Goal: Task Accomplishment & Management: Use online tool/utility

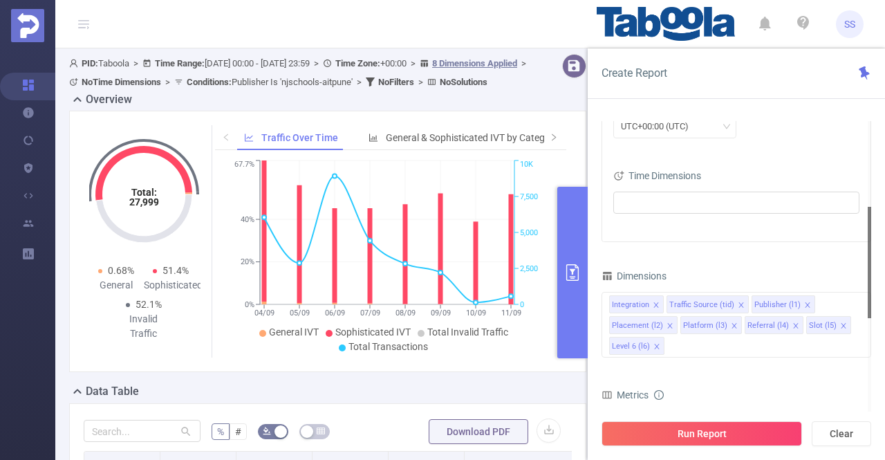
scroll to position [0, 950]
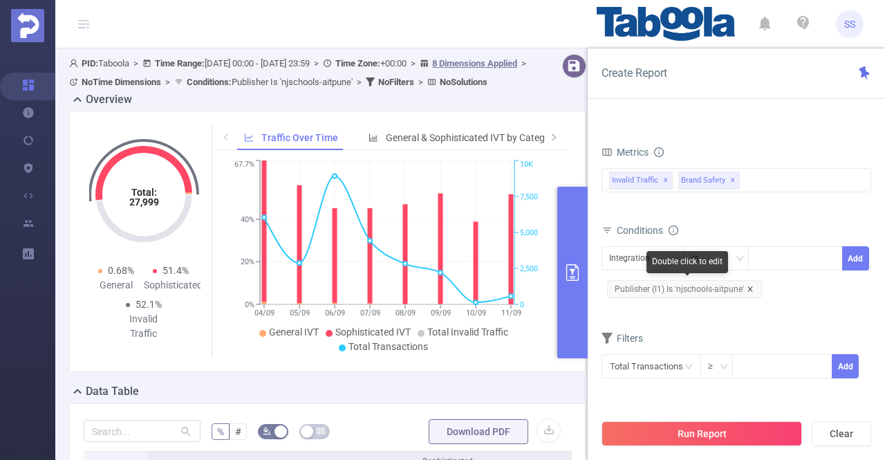
click at [750, 286] on icon "icon: close" at bounding box center [750, 289] width 7 height 7
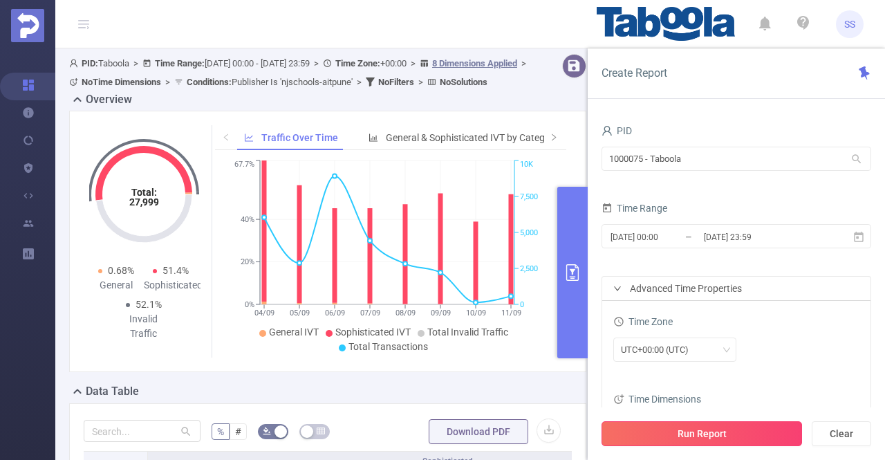
click at [743, 431] on button "Run Report" at bounding box center [702, 433] width 201 height 25
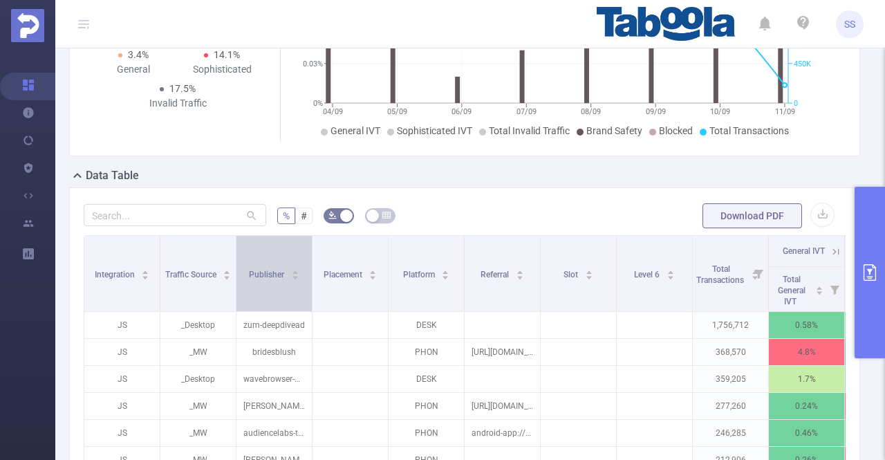
scroll to position [277, 0]
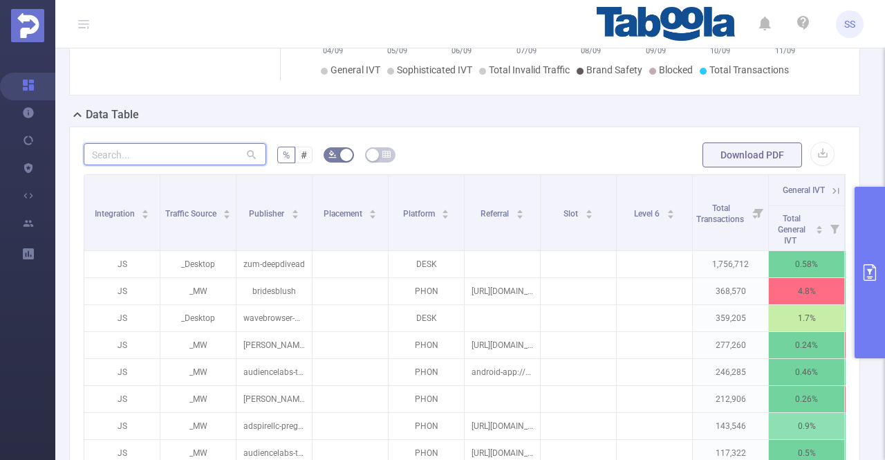
click at [174, 163] on input "text" at bounding box center [175, 154] width 183 height 22
paste input "weblogmedia-tipsandtrickst"
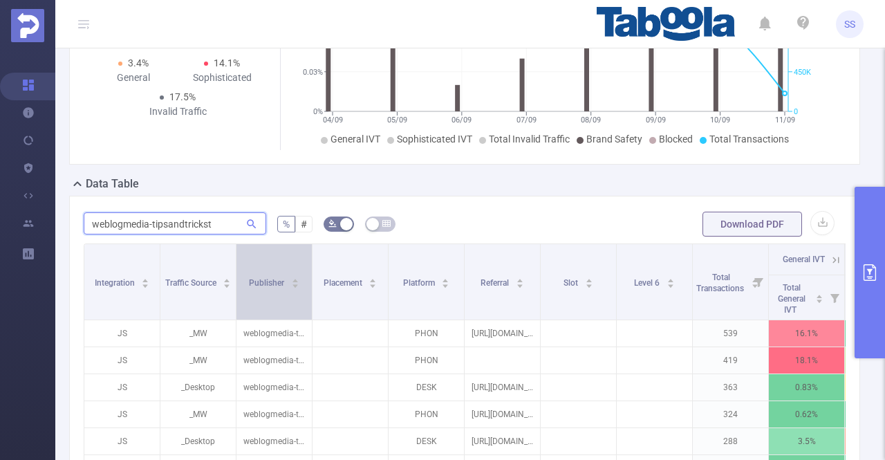
scroll to position [208, 0]
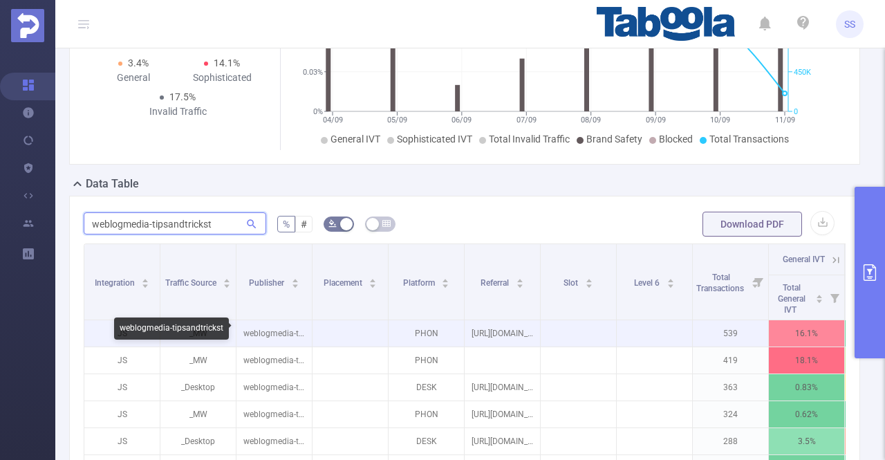
type input "weblogmedia-tipsandtrickst"
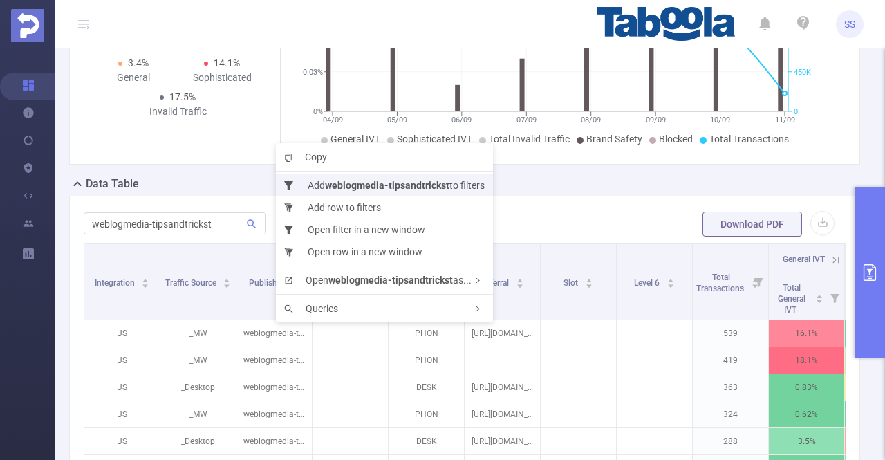
click at [380, 183] on b "weblogmedia-tipsandtrickst" at bounding box center [387, 185] width 125 height 11
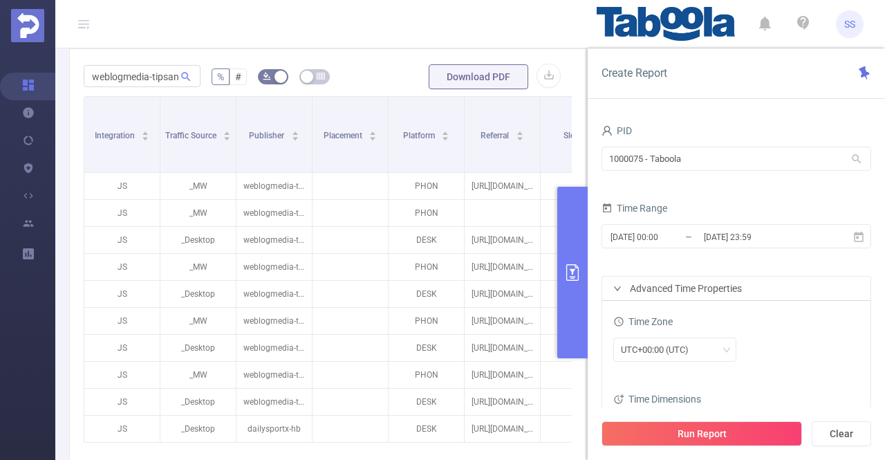
scroll to position [415, 0]
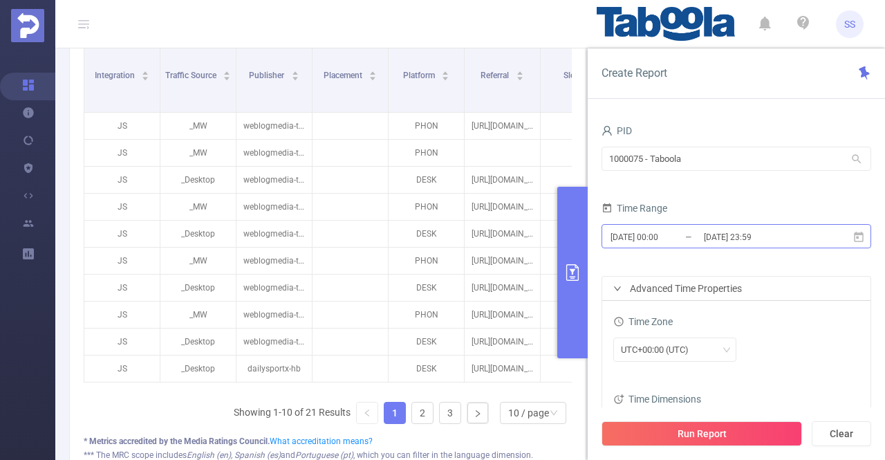
click at [706, 232] on input "[DATE] 23:59" at bounding box center [759, 237] width 112 height 19
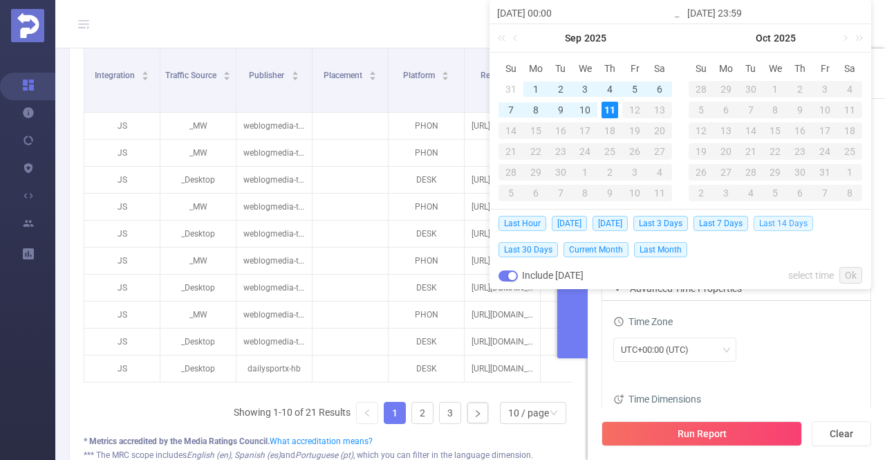
click at [782, 228] on span "Last 14 Days" at bounding box center [783, 223] width 59 height 15
type input "[DATE] 00:00"
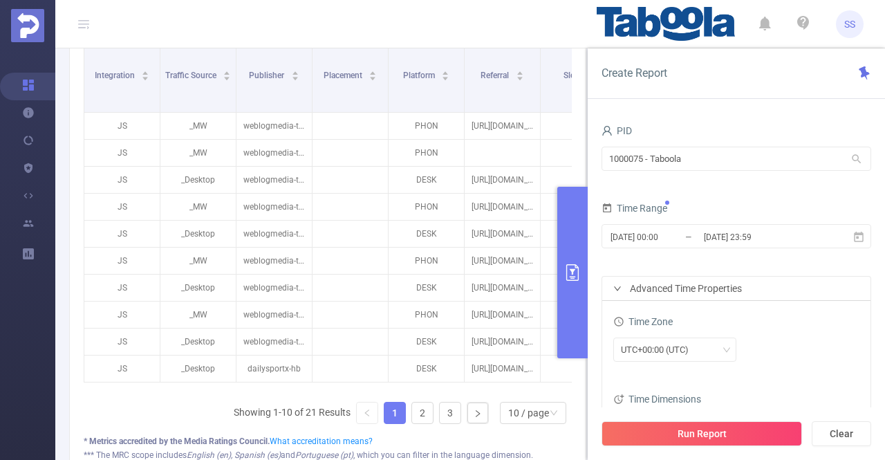
click at [700, 436] on button "Run Report" at bounding box center [702, 433] width 201 height 25
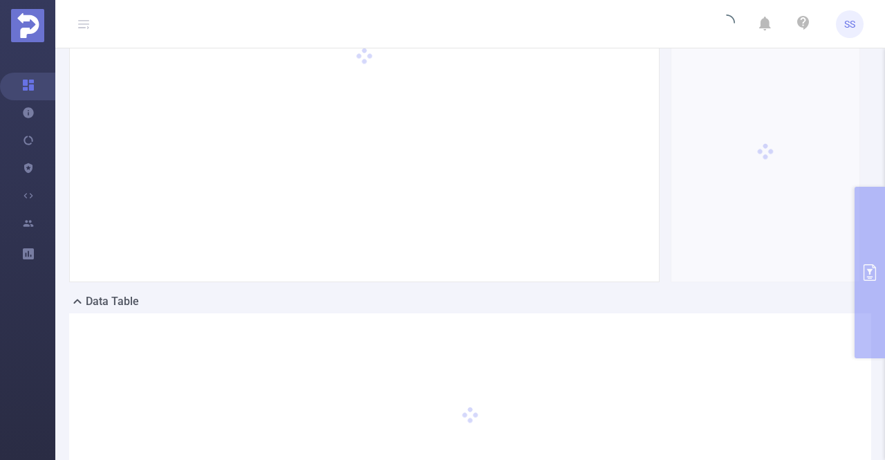
scroll to position [0, 0]
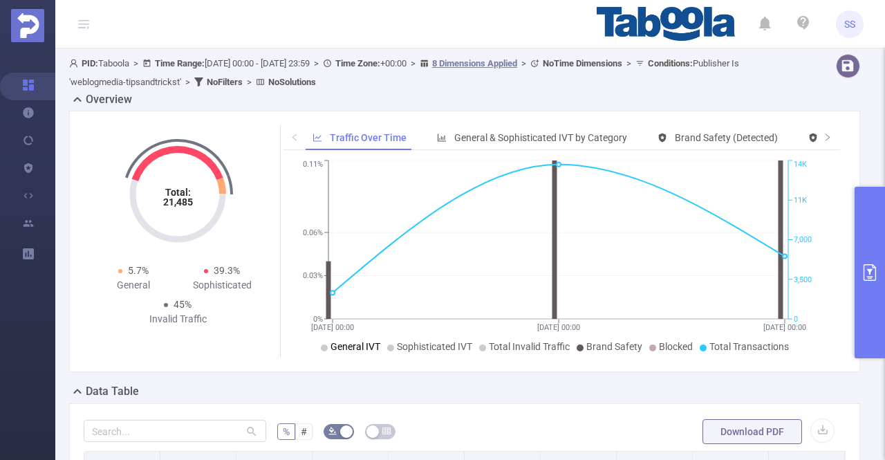
click at [353, 341] on span "General IVT" at bounding box center [356, 346] width 50 height 11
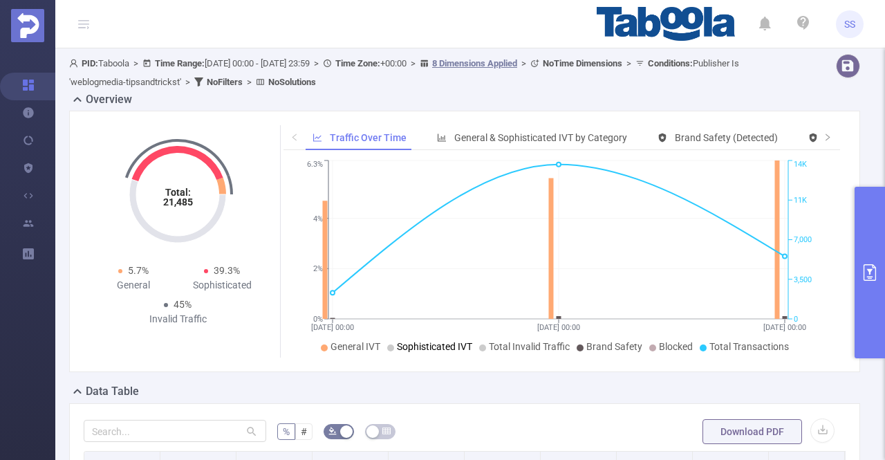
click at [415, 347] on span "Sophisticated IVT" at bounding box center [434, 346] width 75 height 11
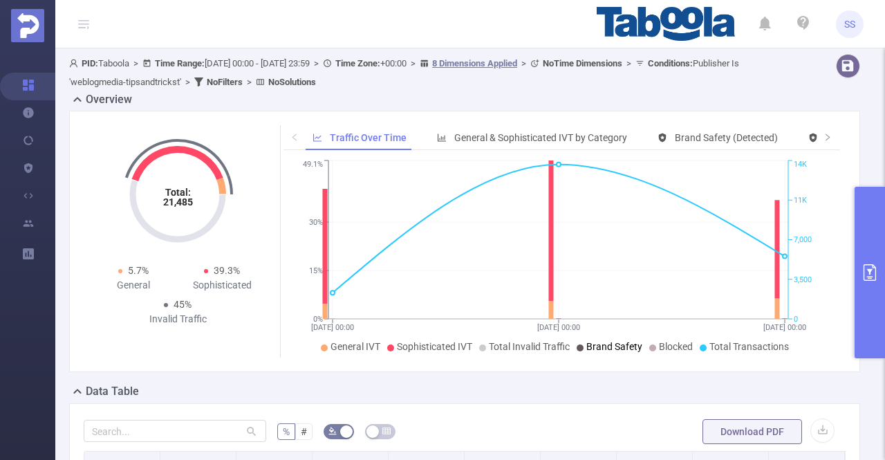
click at [596, 349] on span "Brand Safety" at bounding box center [615, 346] width 56 height 11
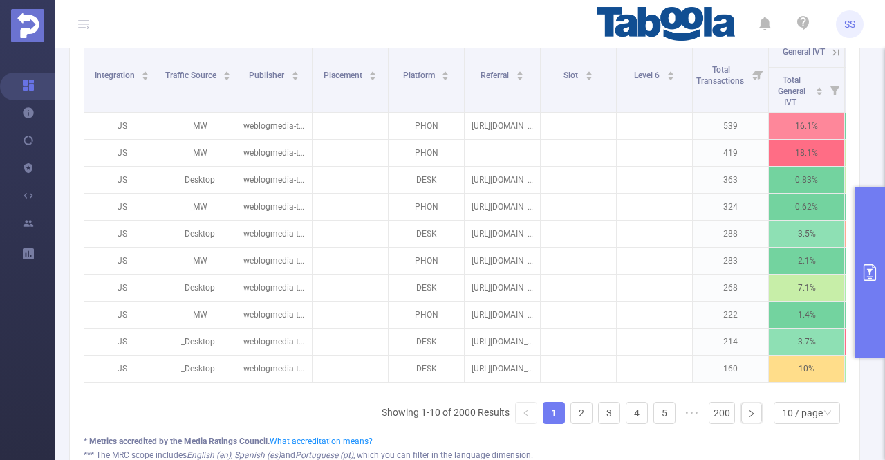
scroll to position [0, 469]
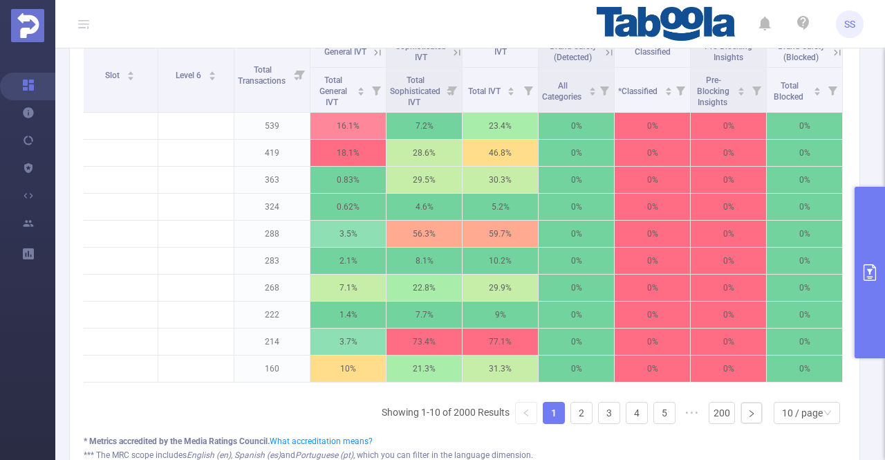
click at [873, 276] on icon "primary" at bounding box center [870, 272] width 17 height 17
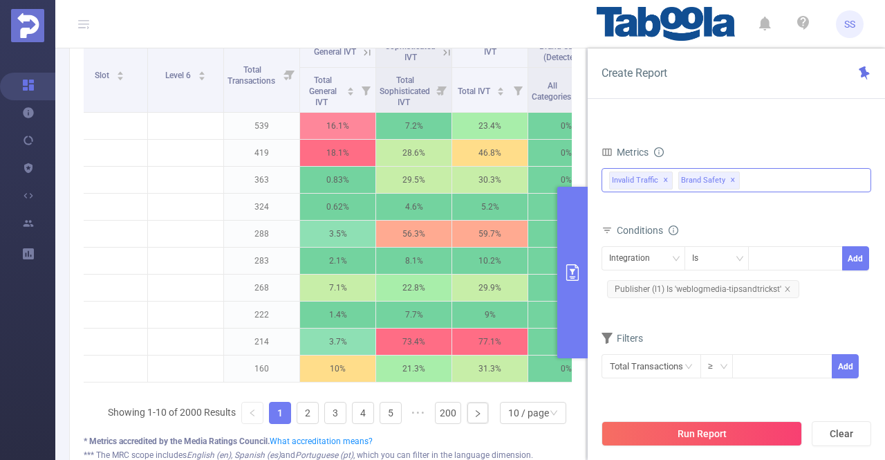
click at [730, 177] on span "✕" at bounding box center [733, 180] width 6 height 17
click at [727, 438] on button "Run Report" at bounding box center [702, 433] width 201 height 25
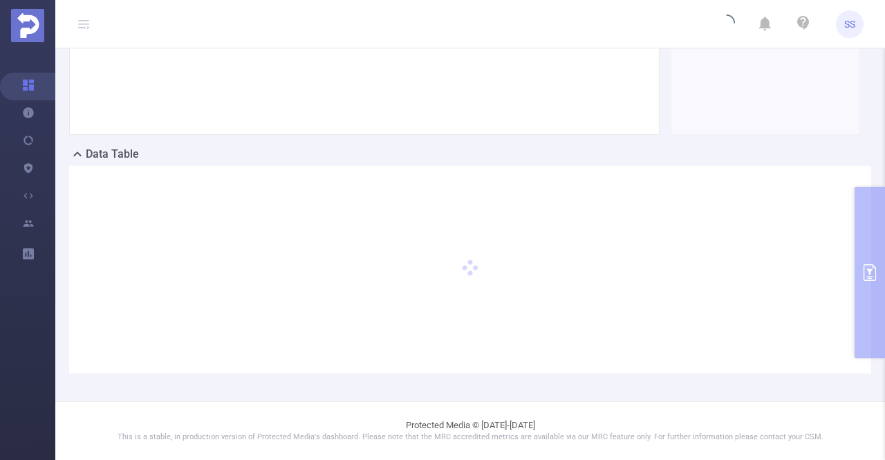
scroll to position [235, 0]
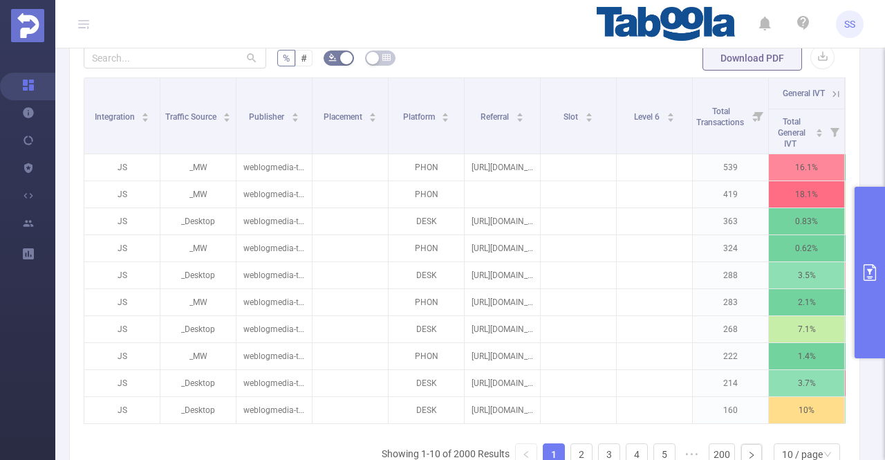
scroll to position [0, 165]
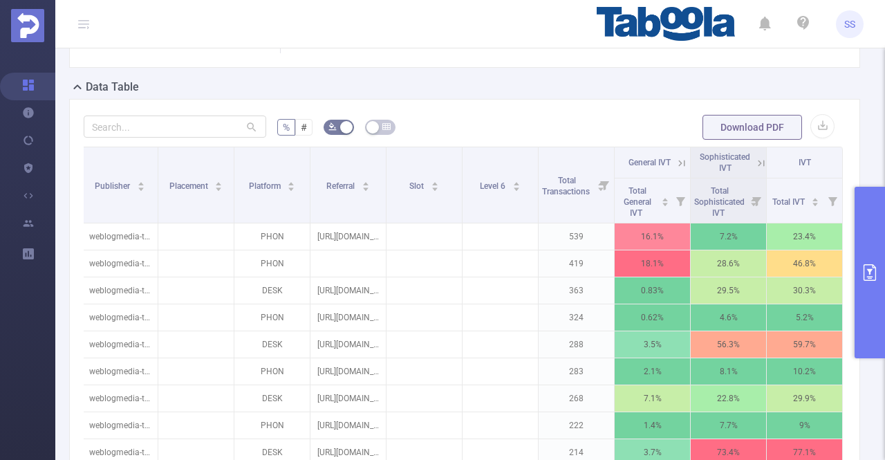
click at [755, 164] on icon at bounding box center [761, 163] width 12 height 12
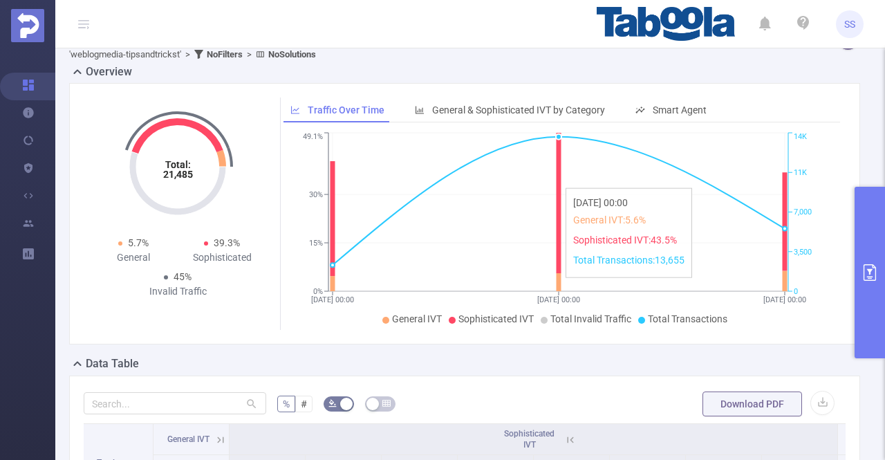
scroll to position [0, 0]
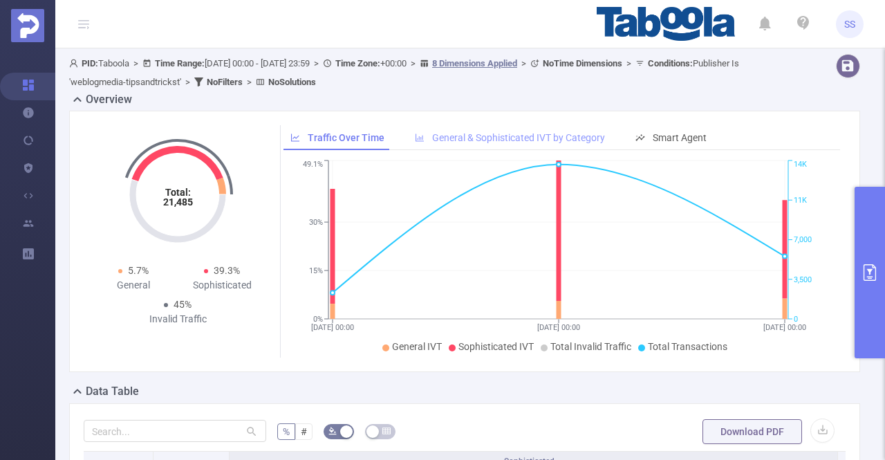
click at [510, 138] on span "General & Sophisticated IVT by Category" at bounding box center [518, 137] width 173 height 11
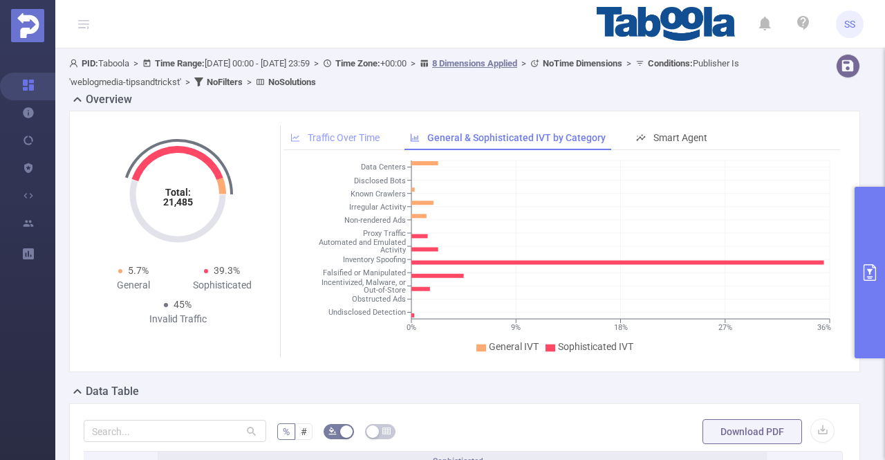
click at [365, 129] on div "Traffic Over Time" at bounding box center [335, 138] width 103 height 26
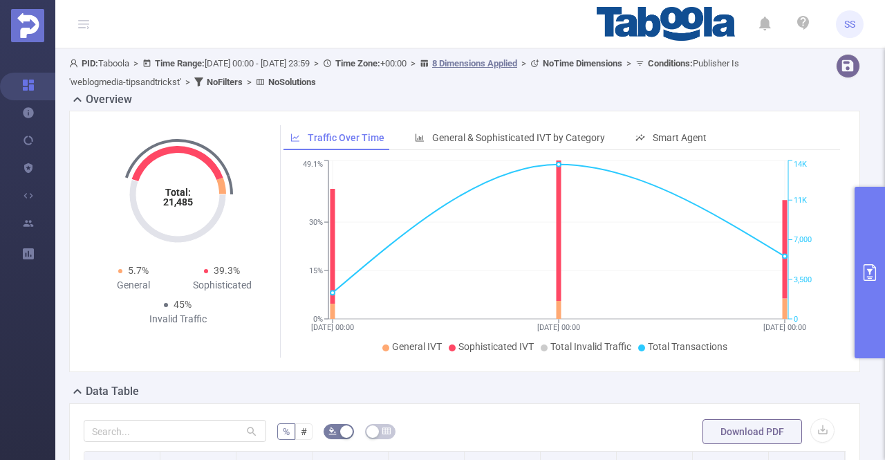
scroll to position [0, 697]
click at [866, 264] on icon "primary" at bounding box center [870, 272] width 12 height 17
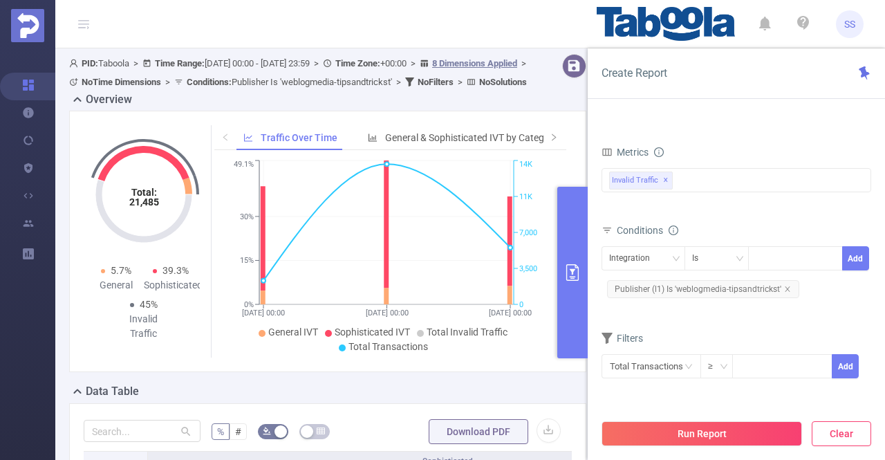
click at [833, 436] on button "Clear" at bounding box center [841, 433] width 59 height 25
type input "[DATE] 06:00"
type input "[DATE] 06:59"
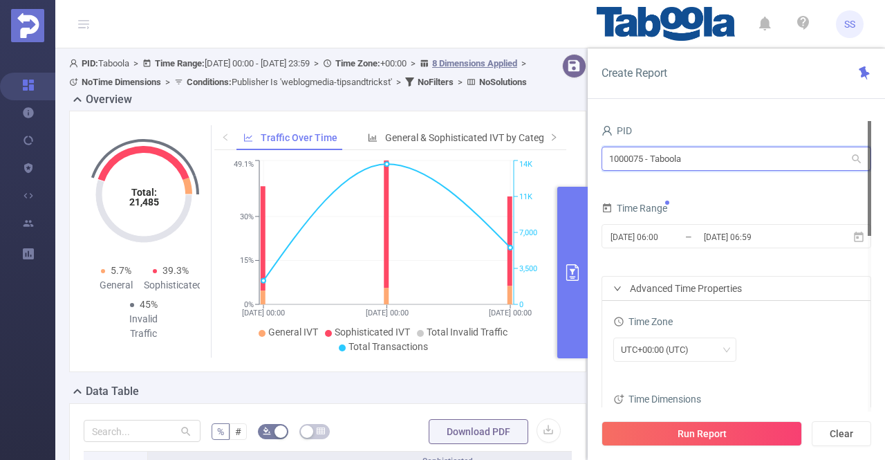
drag, startPoint x: 719, startPoint y: 158, endPoint x: 562, endPoint y: 147, distance: 157.4
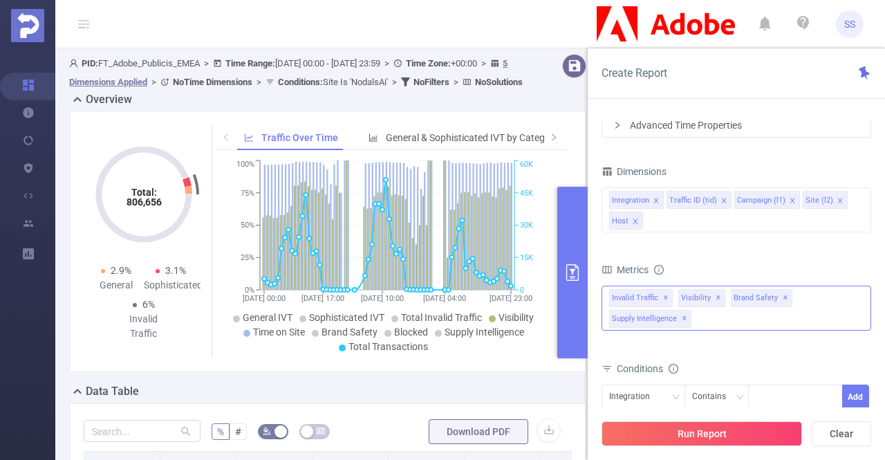
click at [716, 298] on span "✕" at bounding box center [719, 298] width 6 height 17
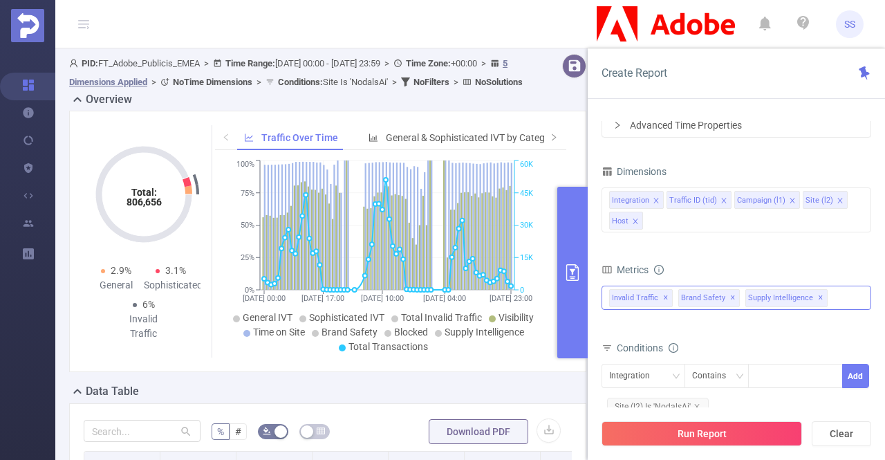
click at [818, 296] on span "✕" at bounding box center [821, 298] width 6 height 17
click at [663, 295] on span "✕" at bounding box center [666, 298] width 6 height 17
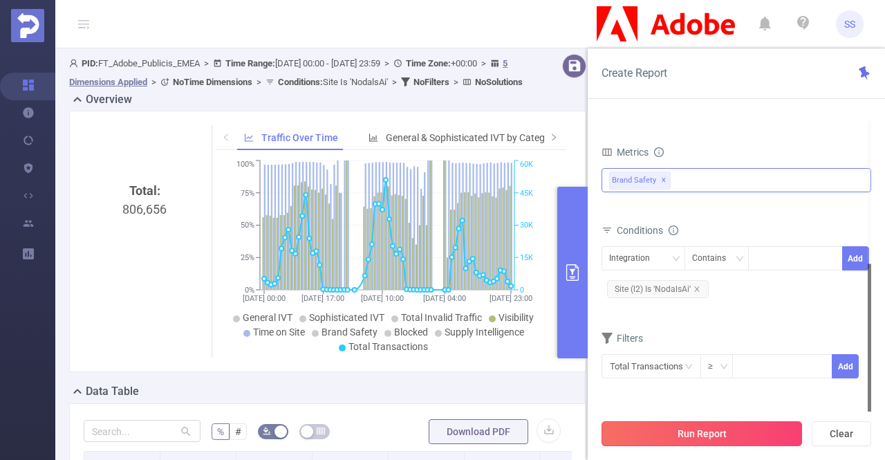
click at [726, 437] on button "Run Report" at bounding box center [702, 433] width 201 height 25
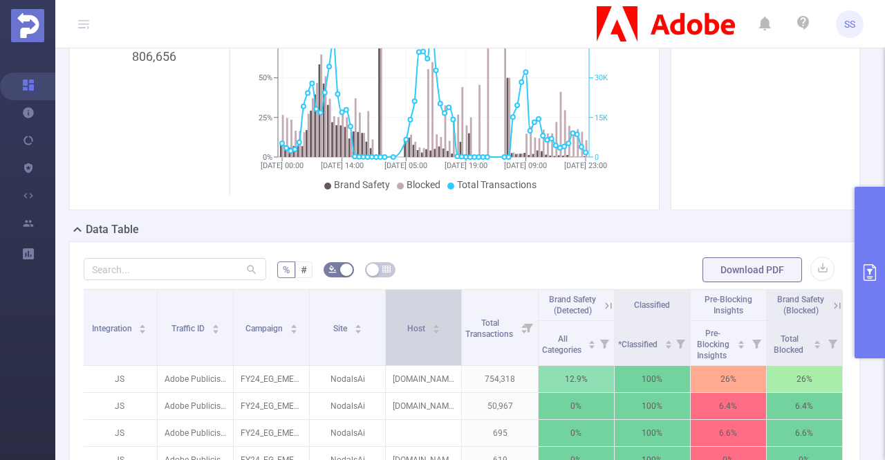
scroll to position [69, 0]
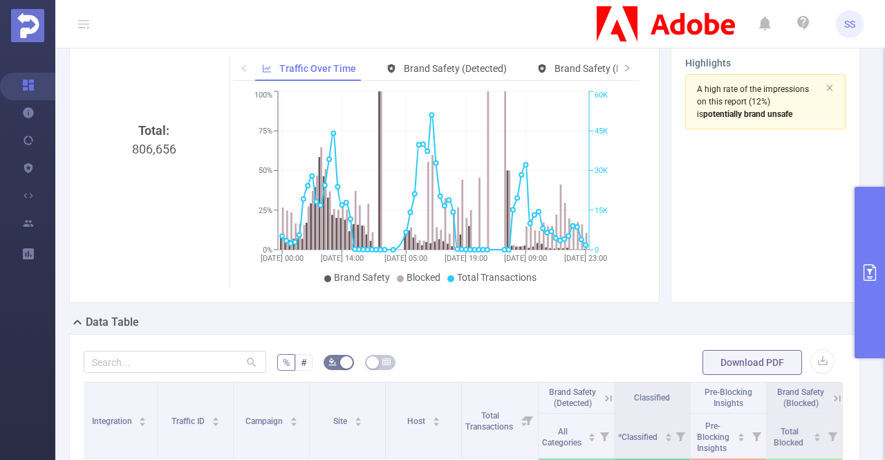
click at [872, 254] on button "primary" at bounding box center [870, 273] width 30 height 172
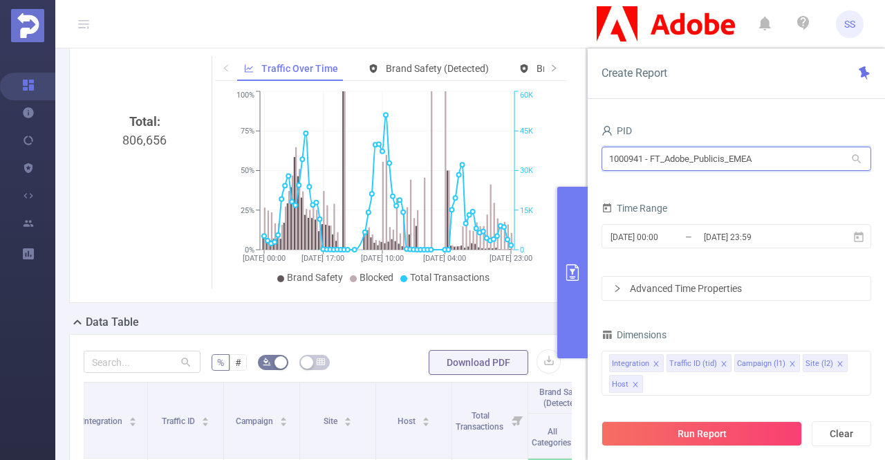
drag, startPoint x: 777, startPoint y: 153, endPoint x: 545, endPoint y: 153, distance: 231.7
click at [545, 153] on section "PID: FT_Adobe_Publicis_EMEA > Time Range: 2025-09-08 00:00 - 2025-09-10 23:59 >…" at bounding box center [470, 421] width 830 height 884
